Goal: Find specific page/section: Find specific page/section

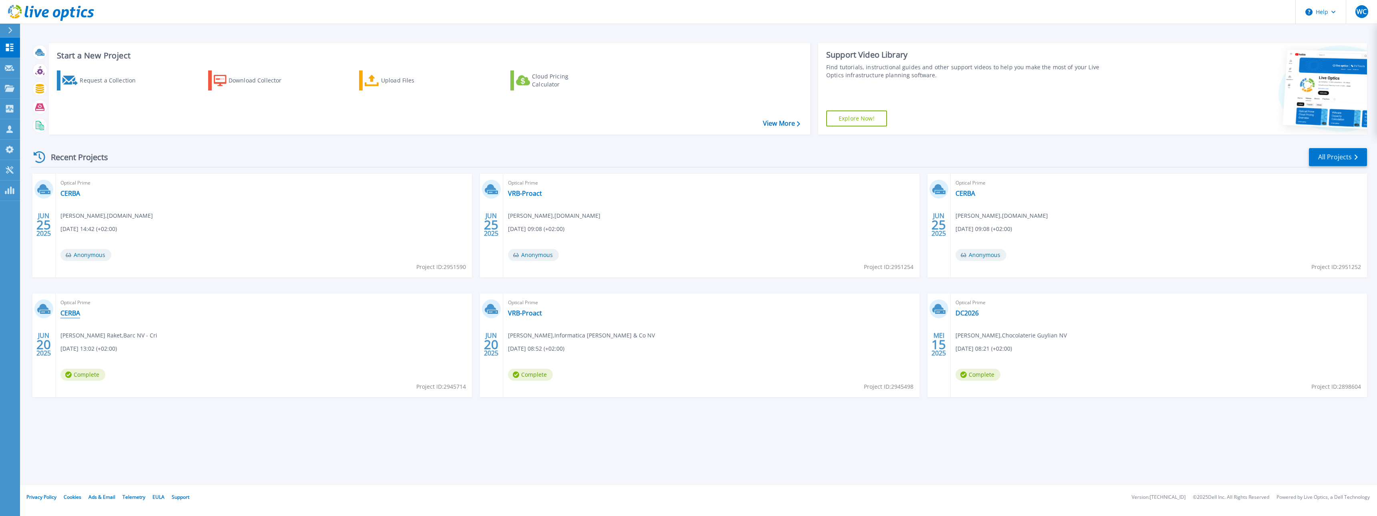
click at [77, 313] on link "CERBA" at bounding box center [70, 313] width 20 height 8
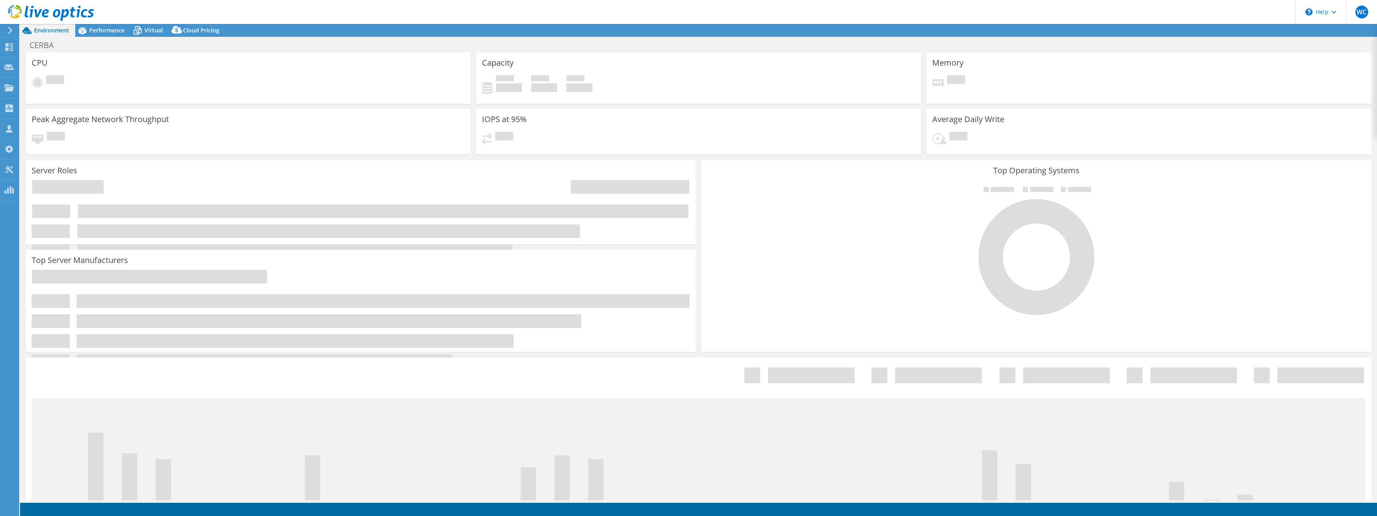
select select "EUFrankfurt"
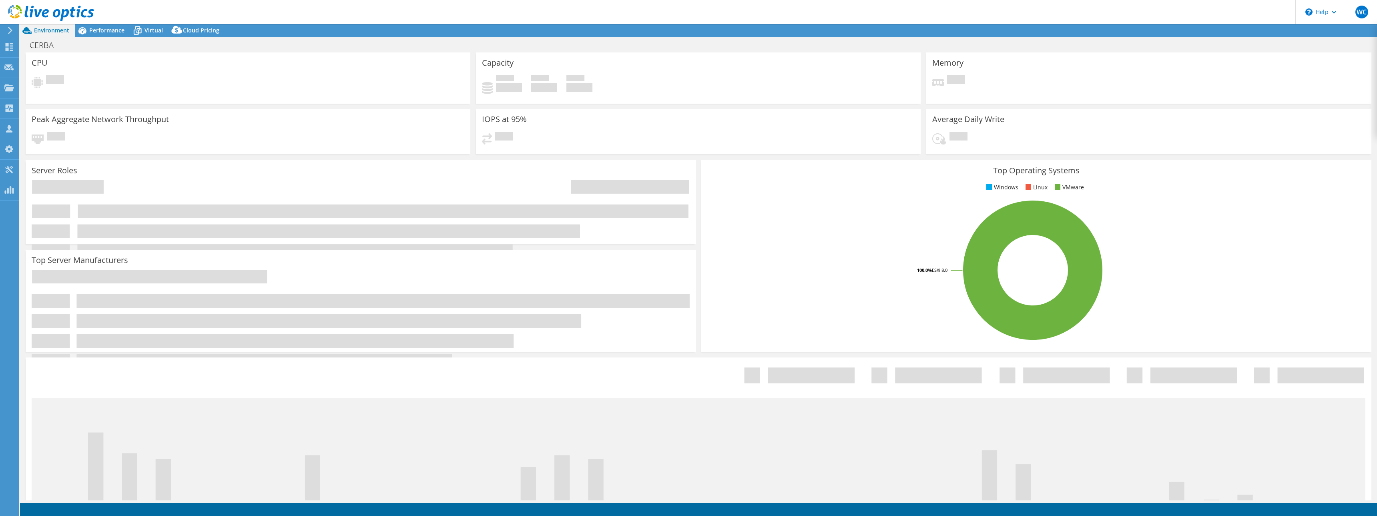
select select "EUFrankfurt"
select select "EUR"
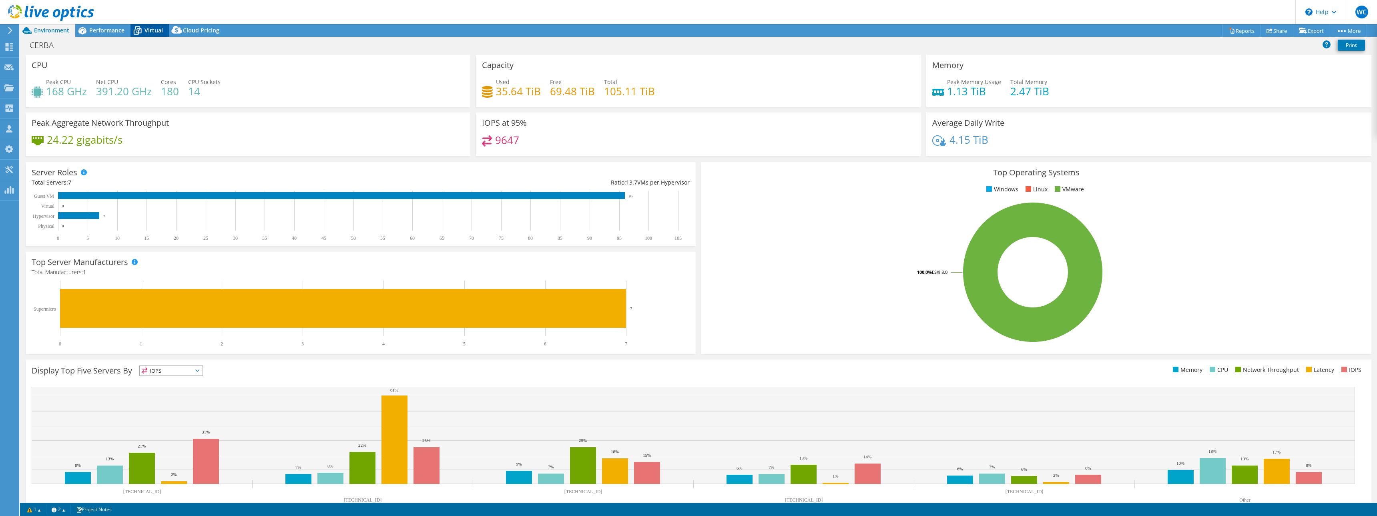
click at [139, 27] on icon at bounding box center [137, 27] width 5 height 3
